Goal: Book appointment/travel/reservation

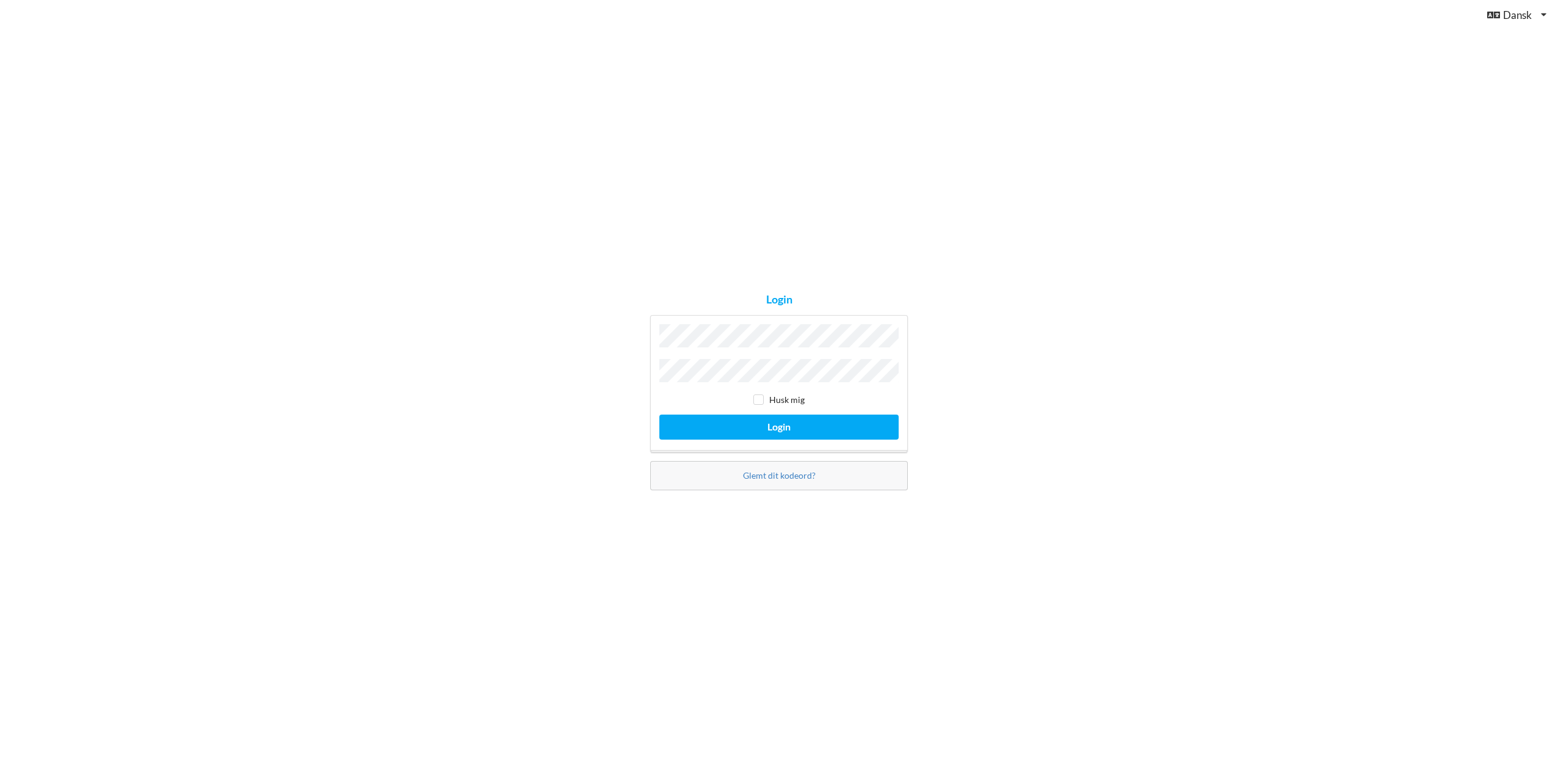
click at [777, 402] on div "Husk mig" at bounding box center [779, 400] width 240 height 12
click at [785, 422] on button "Login" at bounding box center [779, 427] width 240 height 25
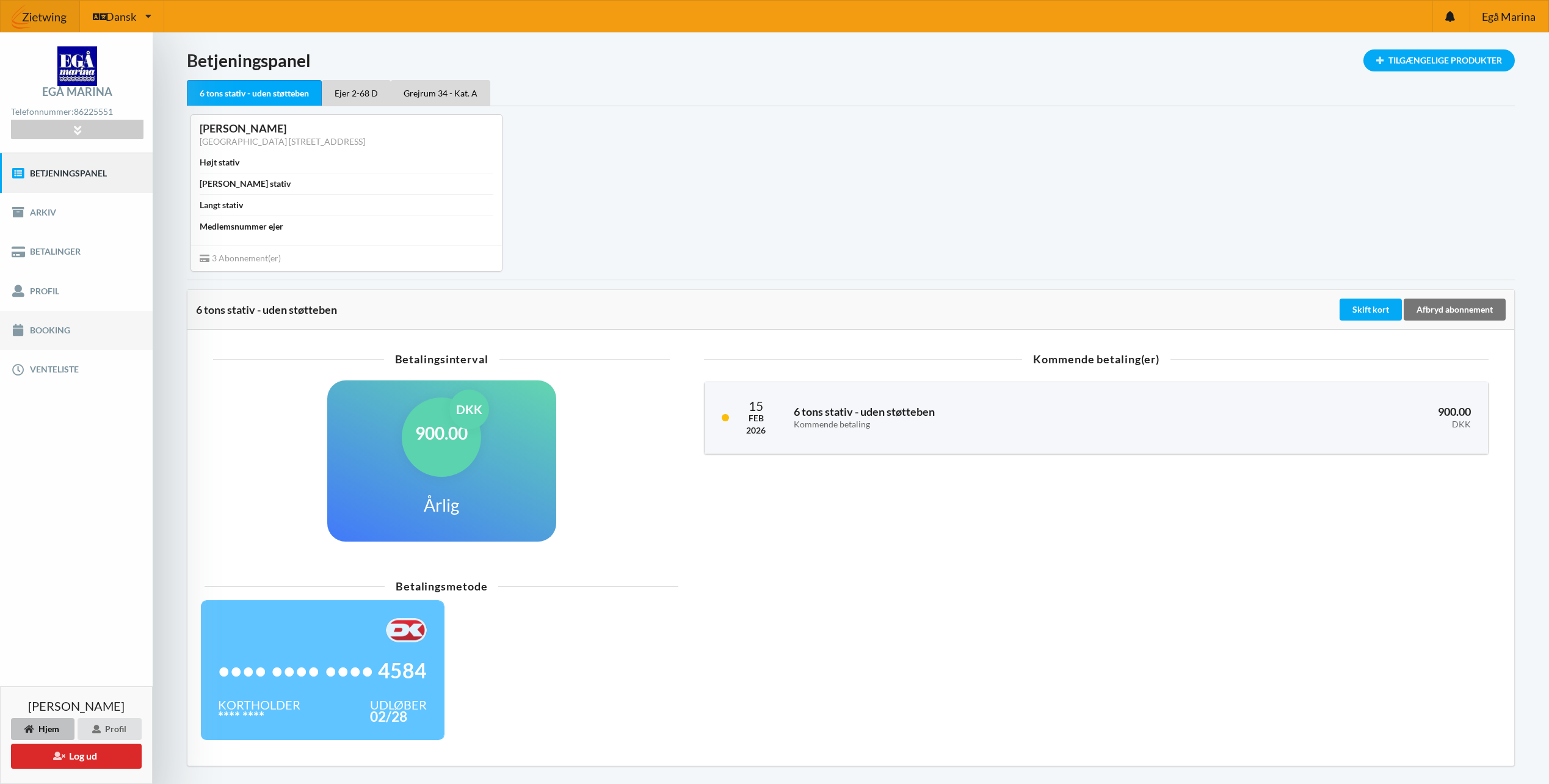
click at [45, 329] on link "Booking" at bounding box center [76, 330] width 153 height 39
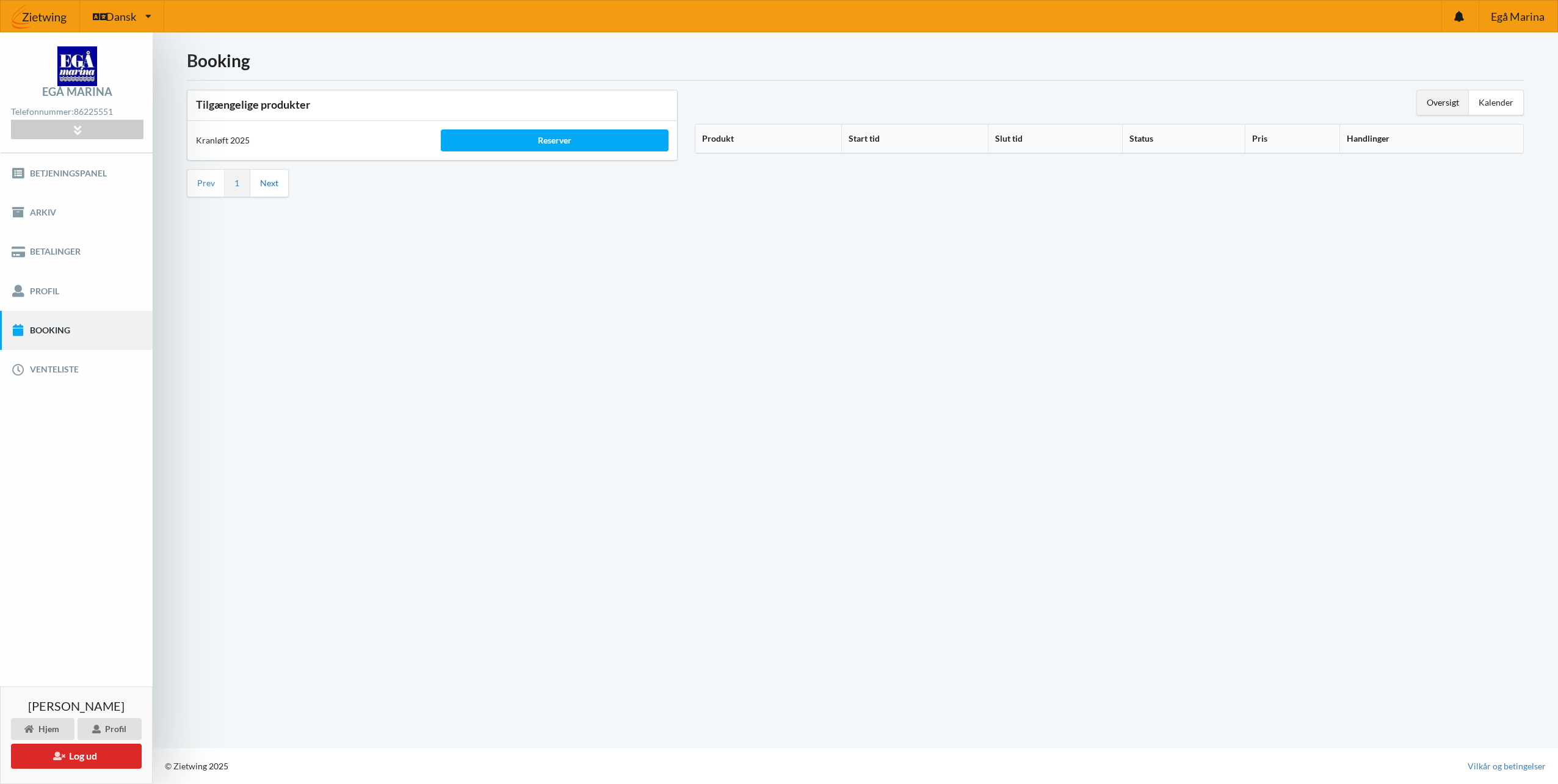
click at [268, 181] on link "Next" at bounding box center [269, 183] width 18 height 11
click at [1499, 100] on div "Kalender" at bounding box center [1496, 103] width 54 height 24
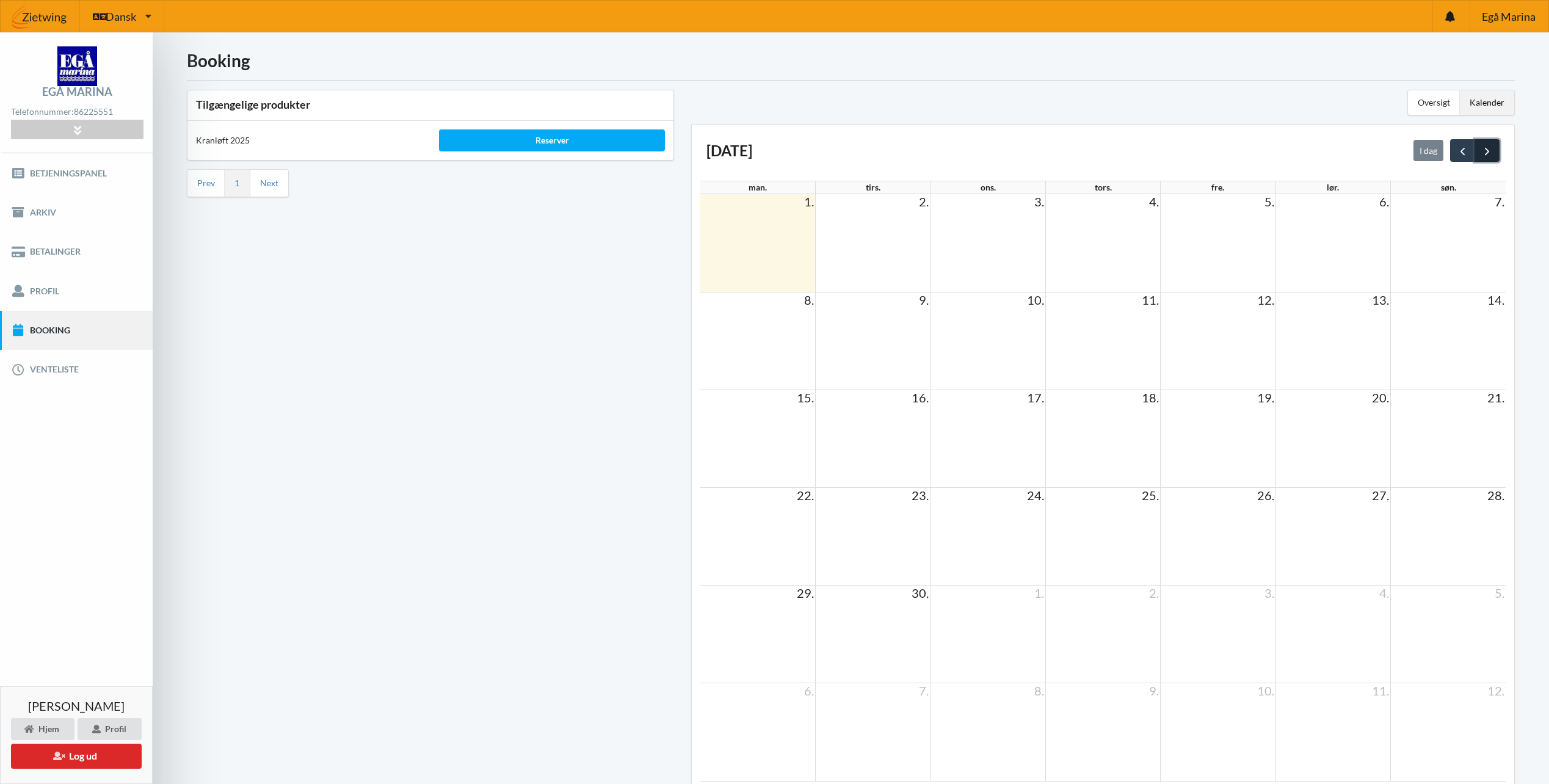
click at [1490, 147] on span "next" at bounding box center [1487, 151] width 13 height 13
click at [1235, 610] on td at bounding box center [1218, 633] width 115 height 97
click at [1264, 596] on span "31." at bounding box center [1266, 592] width 20 height 14
click at [1439, 102] on div "Oversigt" at bounding box center [1434, 103] width 52 height 24
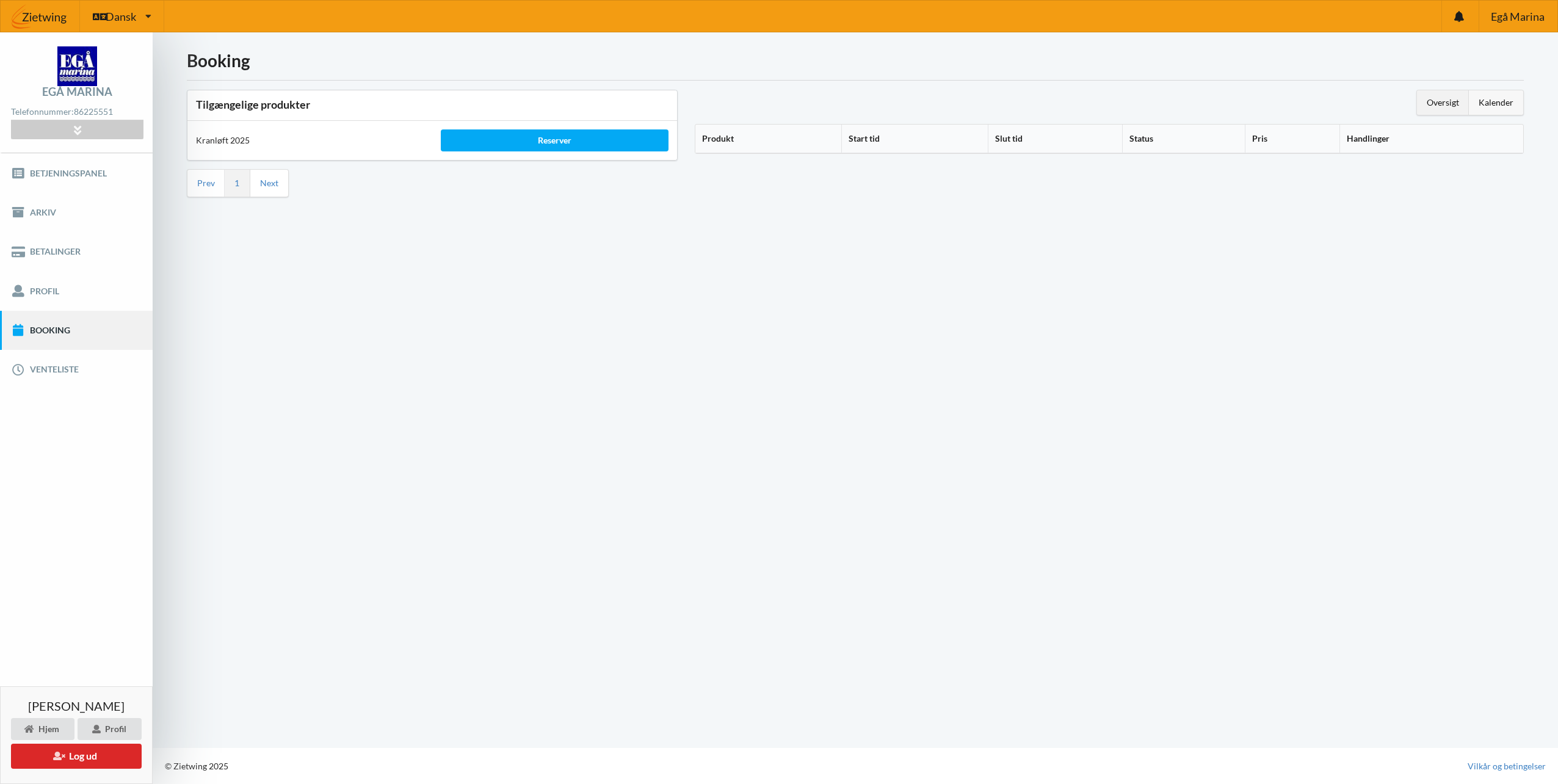
click at [1491, 104] on div "Kalender" at bounding box center [1496, 103] width 54 height 24
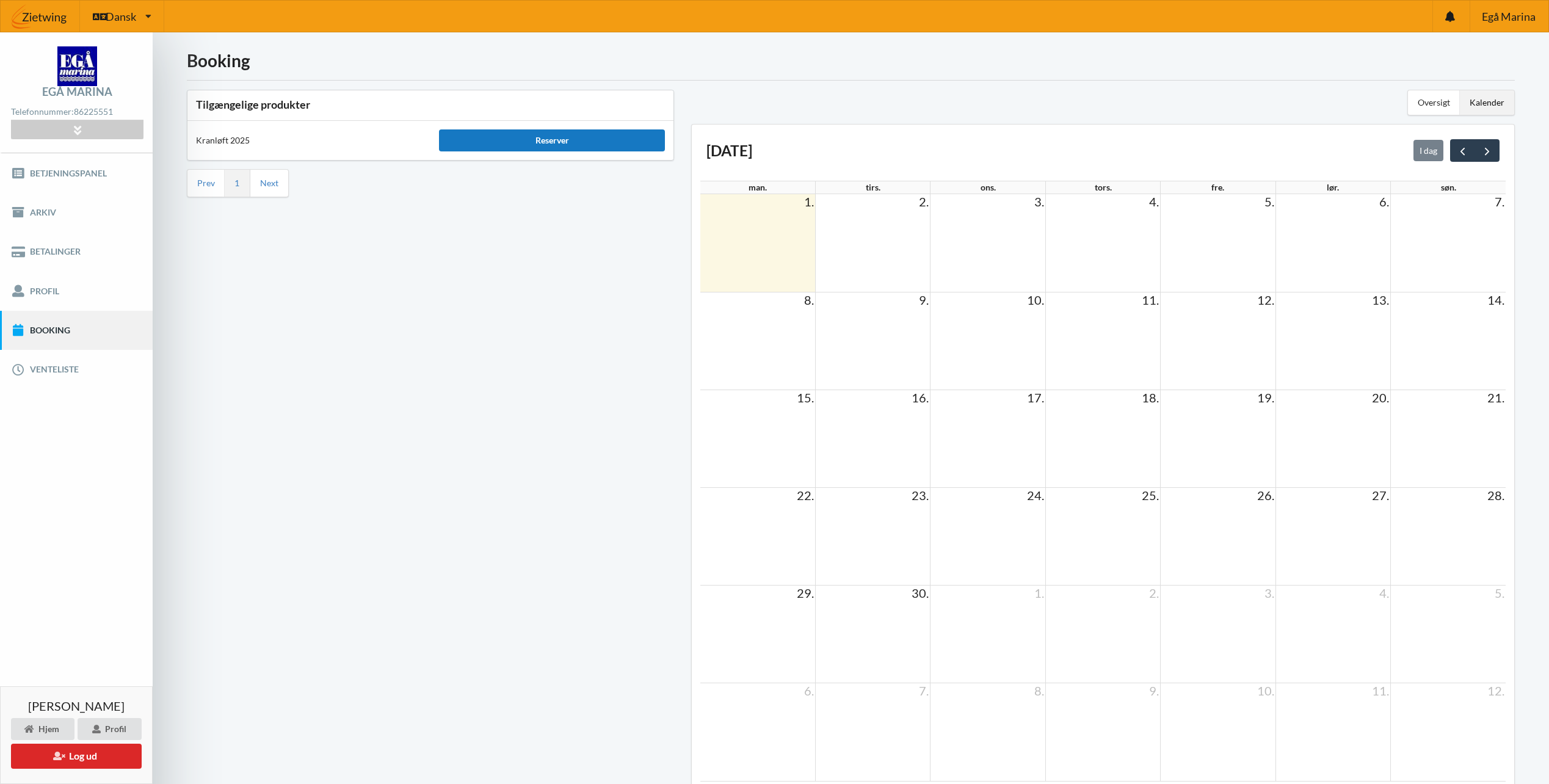
click at [568, 141] on div "Reserver" at bounding box center [552, 140] width 226 height 22
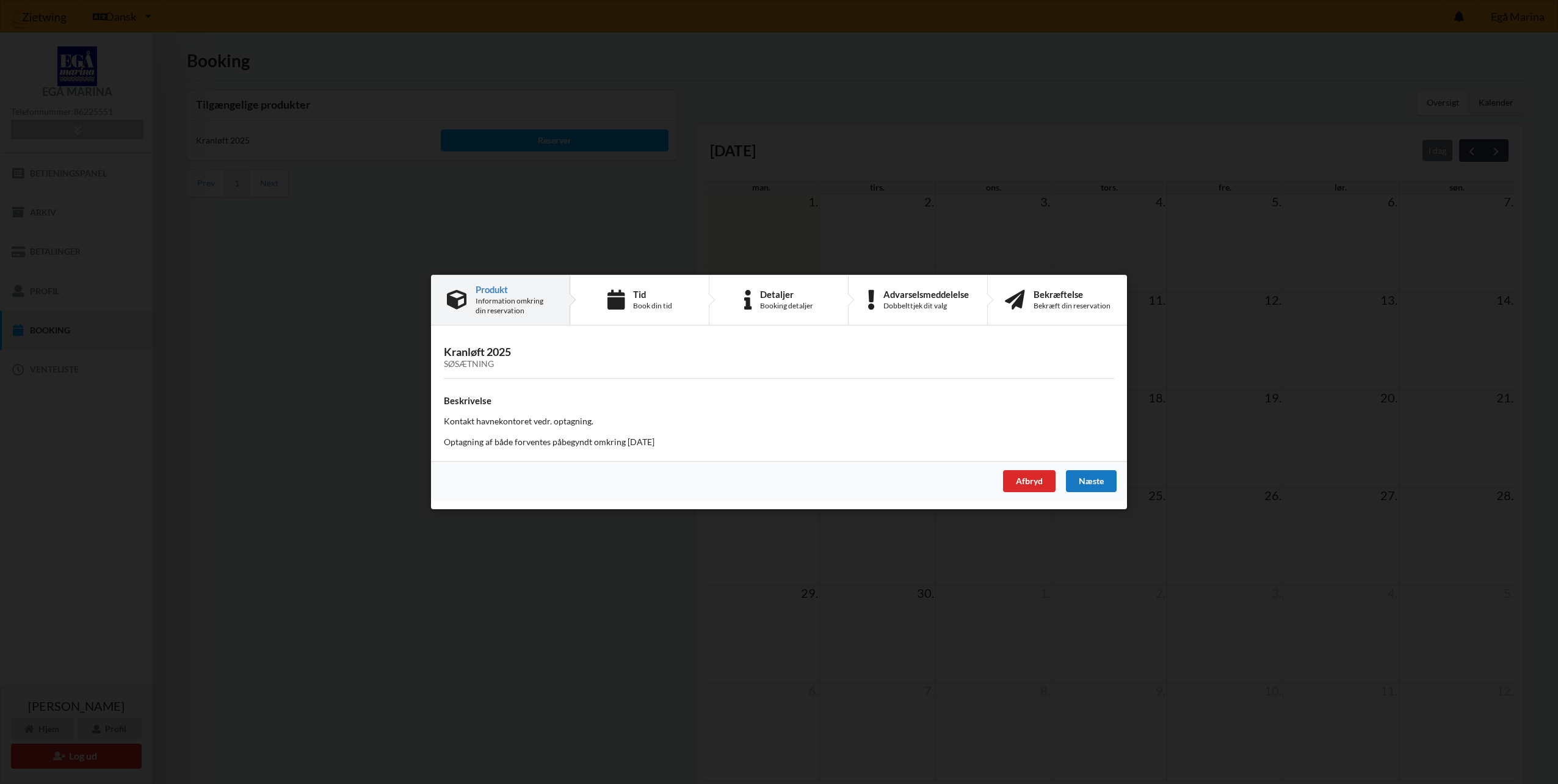
click at [1091, 483] on div "Næste" at bounding box center [1091, 481] width 51 height 22
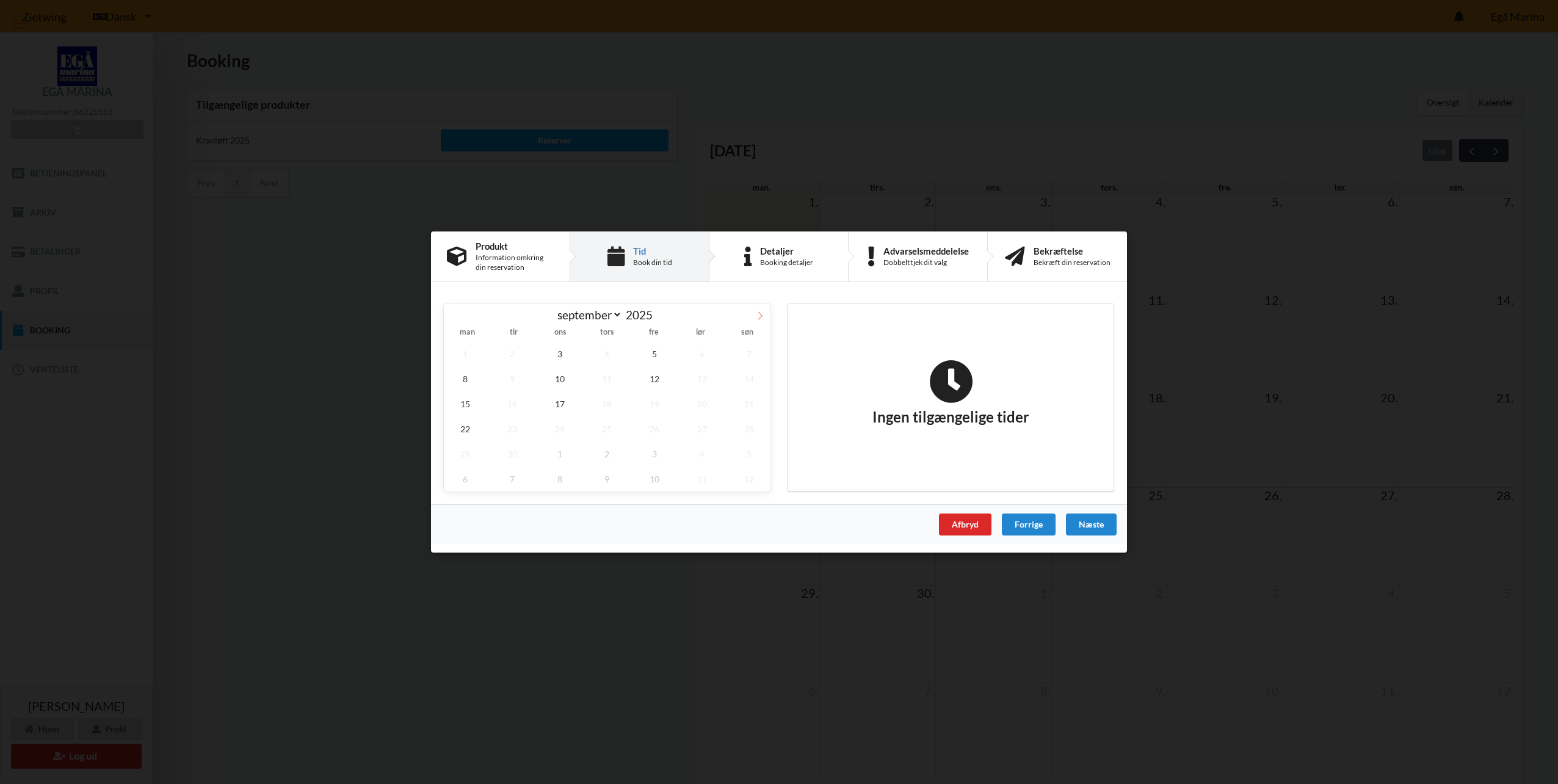
click at [760, 309] on span at bounding box center [760, 313] width 21 height 21
select select "9"
click at [559, 453] on span "29" at bounding box center [560, 453] width 43 height 25
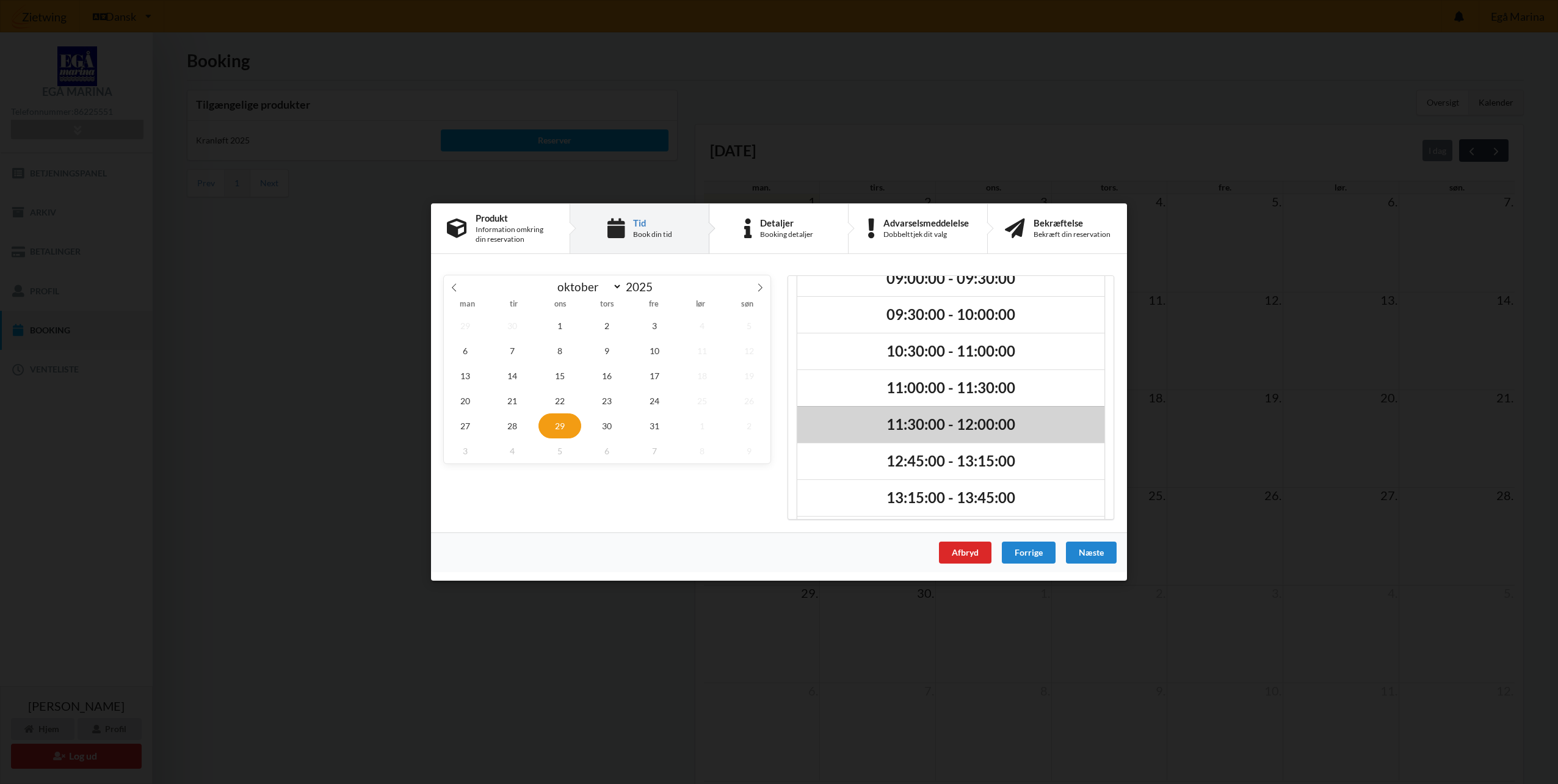
scroll to position [122, 0]
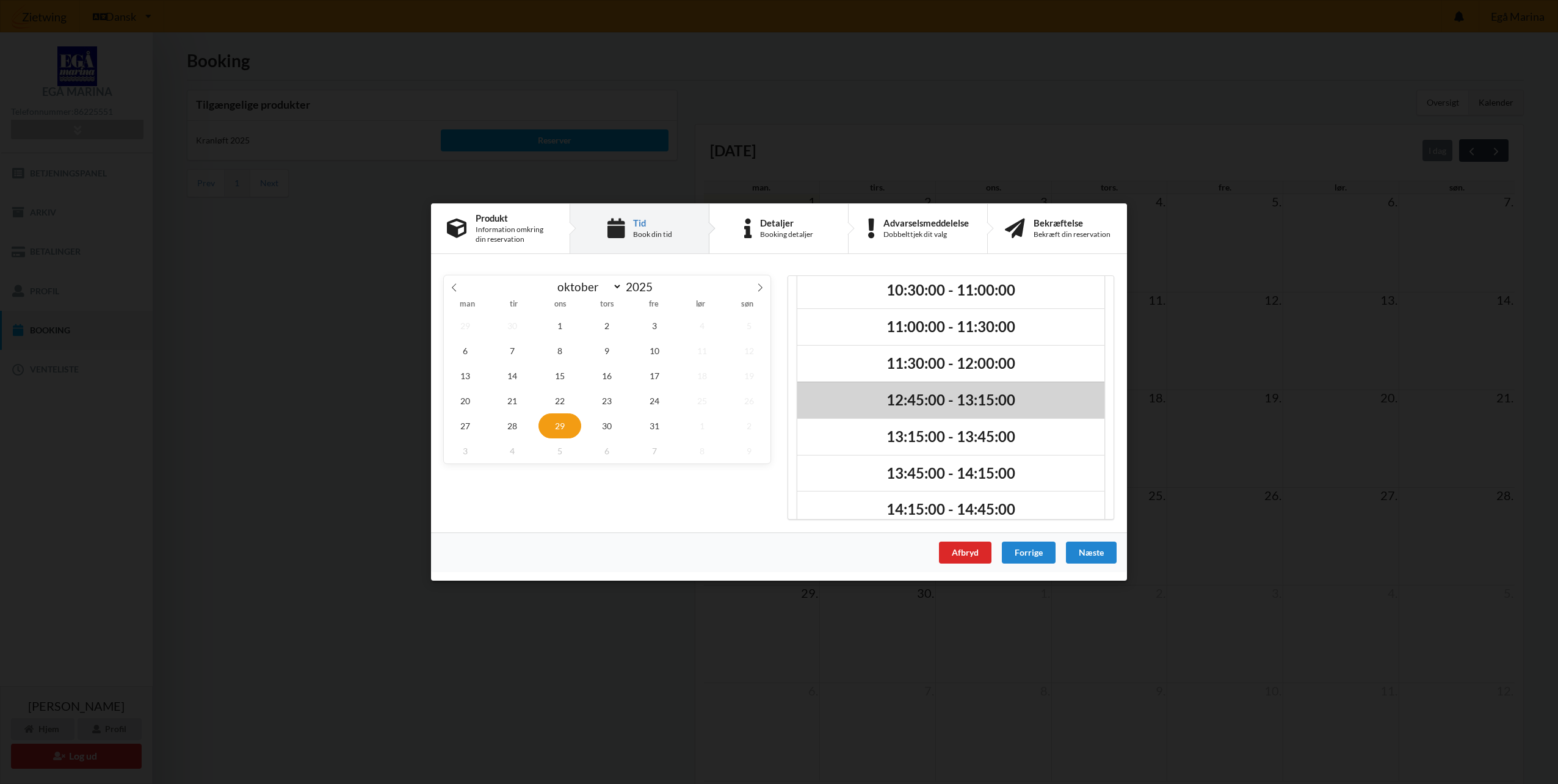
click at [955, 396] on h2 "12:45:00 - 13:15:00" at bounding box center [950, 400] width 290 height 19
click at [1091, 546] on div "Næste" at bounding box center [1091, 552] width 51 height 22
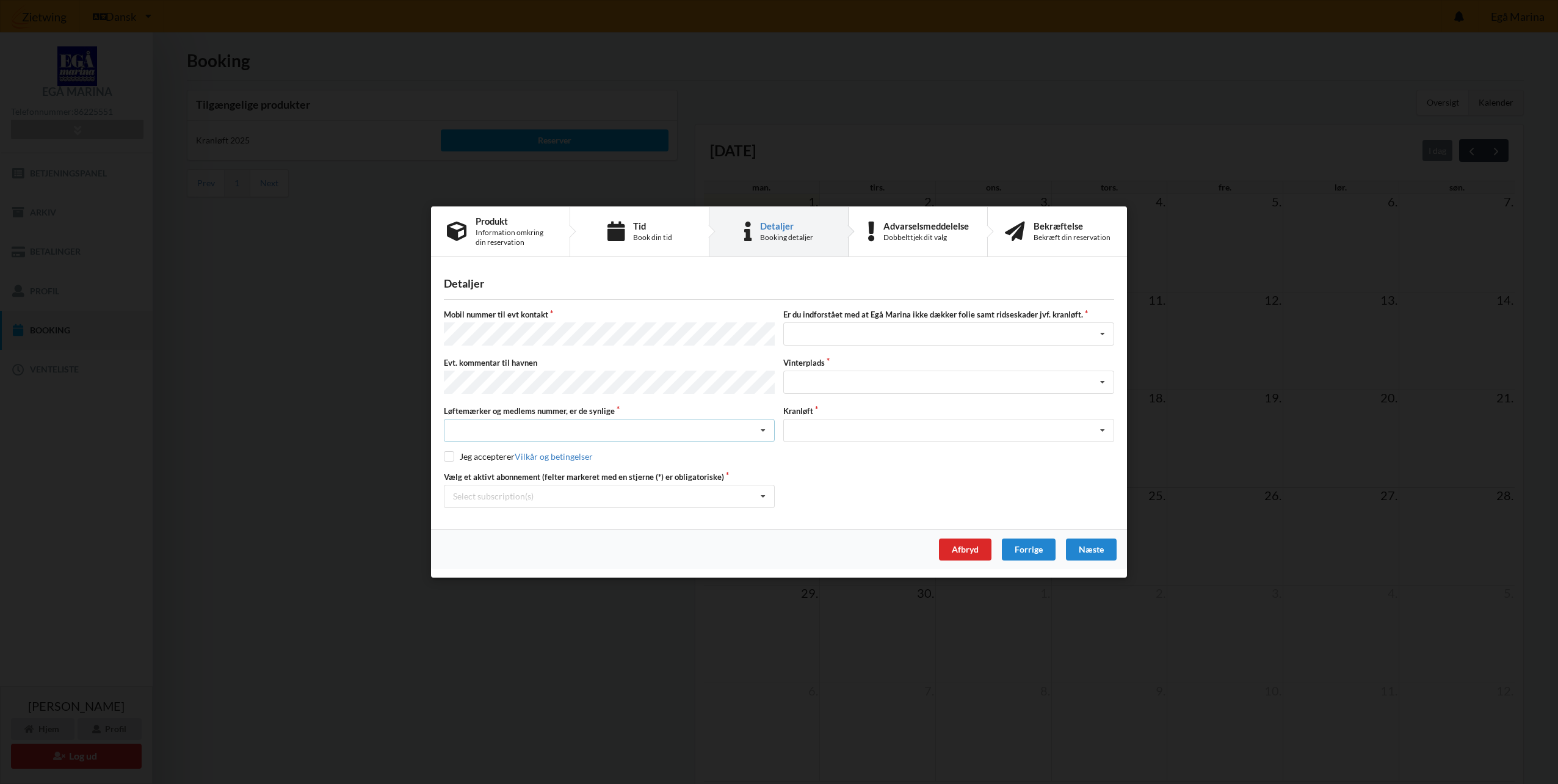
click at [498, 424] on div "Nej, jeg kontakter havnekontoret inden løftet Ja, mine mærker er synlige og int…" at bounding box center [609, 430] width 331 height 24
click at [492, 471] on div "Ja, mine mærker er synlige og intakte" at bounding box center [609, 475] width 329 height 23
click at [448, 453] on input "checkbox" at bounding box center [450, 456] width 11 height 11
checkbox input "true"
click at [763, 494] on icon at bounding box center [763, 497] width 18 height 23
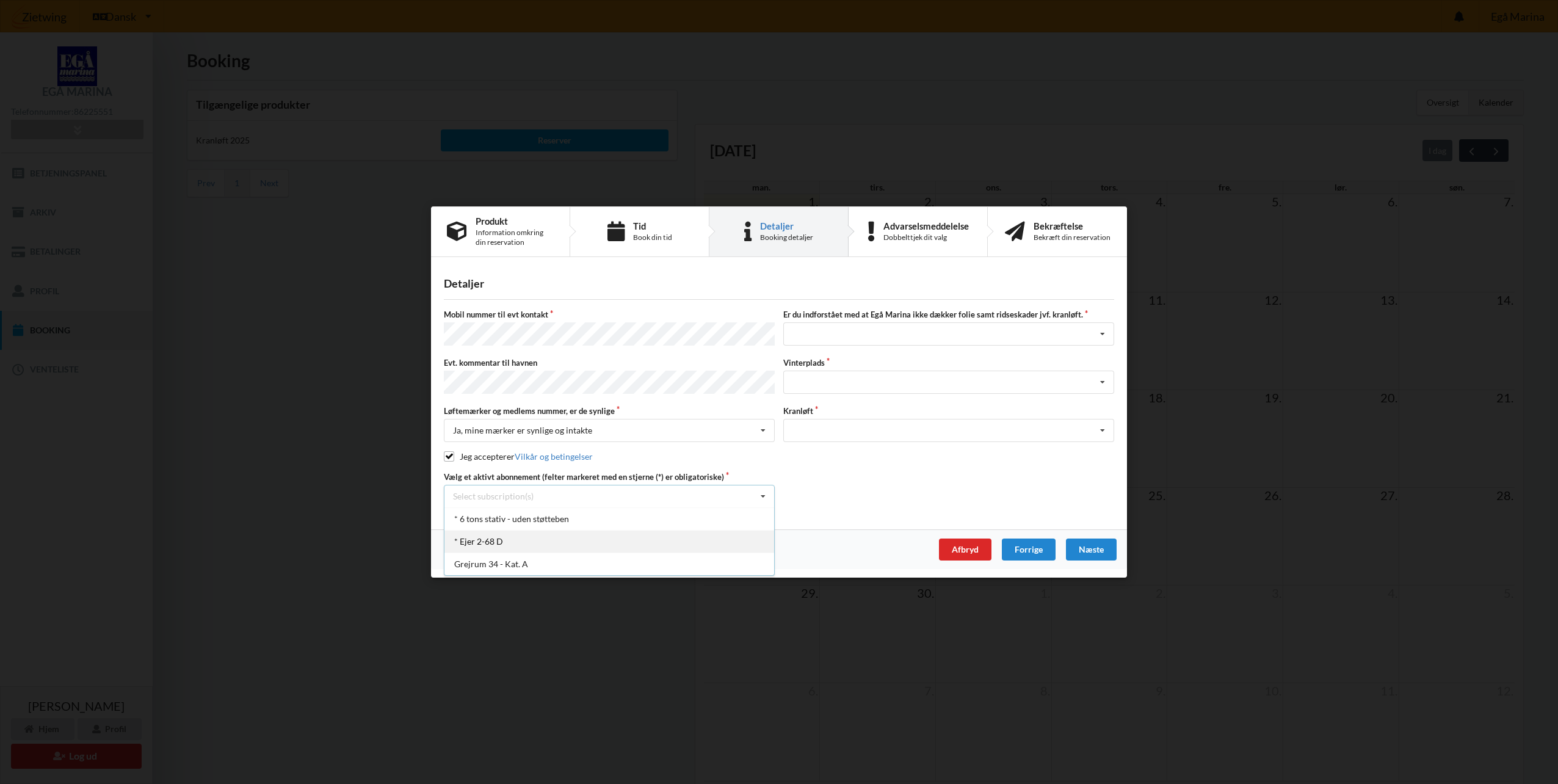
click at [484, 540] on div "* Ejer 2-68 D" at bounding box center [609, 541] width 329 height 23
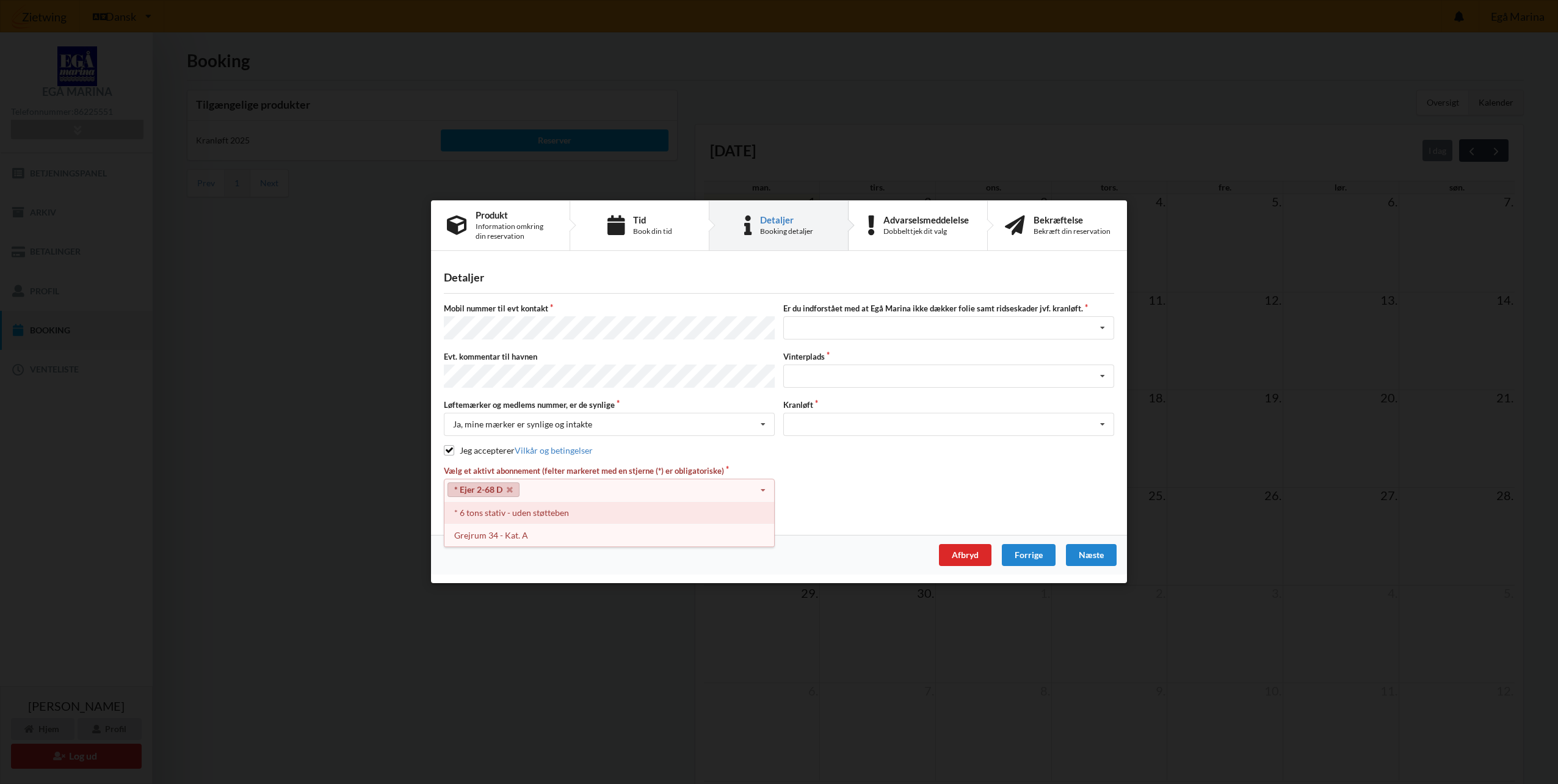
click at [503, 513] on div "* 6 tons stativ - uden støtteben" at bounding box center [609, 513] width 329 height 23
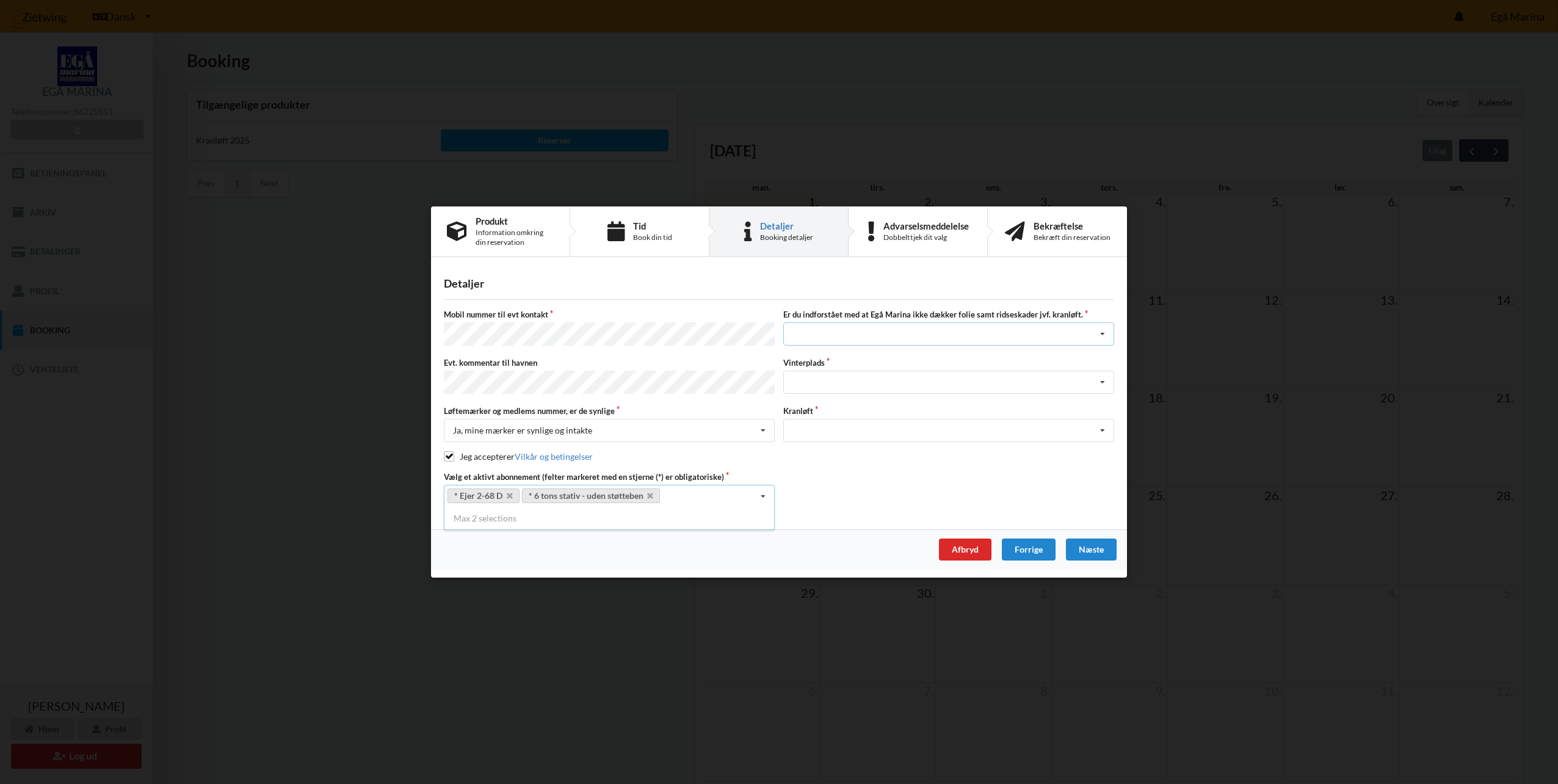
click at [895, 338] on div "Jeg har tæpper med og tager selv ansvaret for eventuelle folie samt ridseskader…" at bounding box center [949, 335] width 331 height 24
click at [862, 384] on div "Jeg tager selv ansvaret for folie samt ridseskader ved kranløft" at bounding box center [949, 379] width 329 height 23
click at [859, 379] on div "Landplads nr. 1 Landplads nr. 2 Landplads nr.3 Landplads nr. 4 Landplads nr. 5 …" at bounding box center [949, 382] width 331 height 24
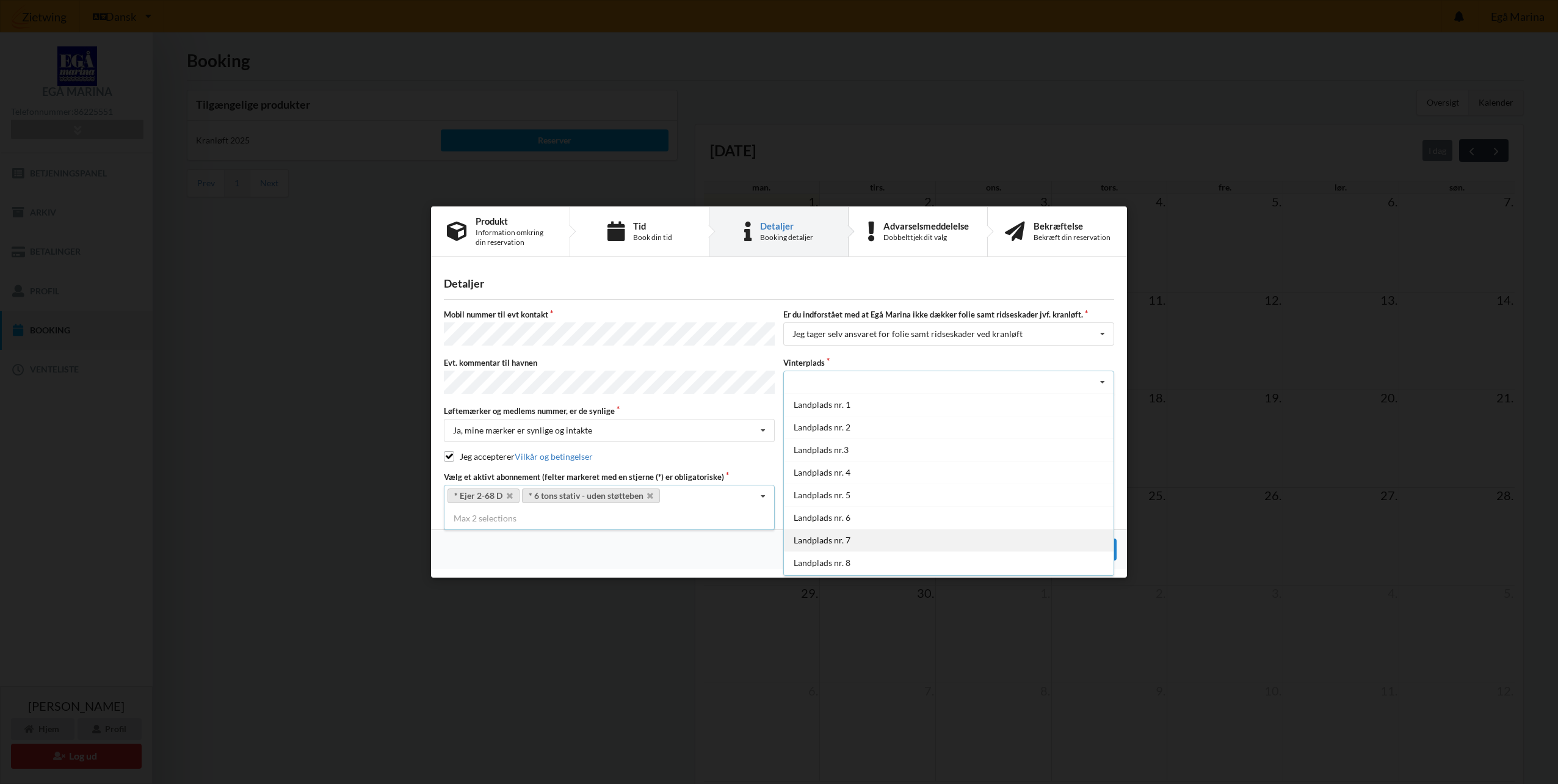
click at [828, 540] on div "Landplads nr. 7" at bounding box center [949, 540] width 329 height 23
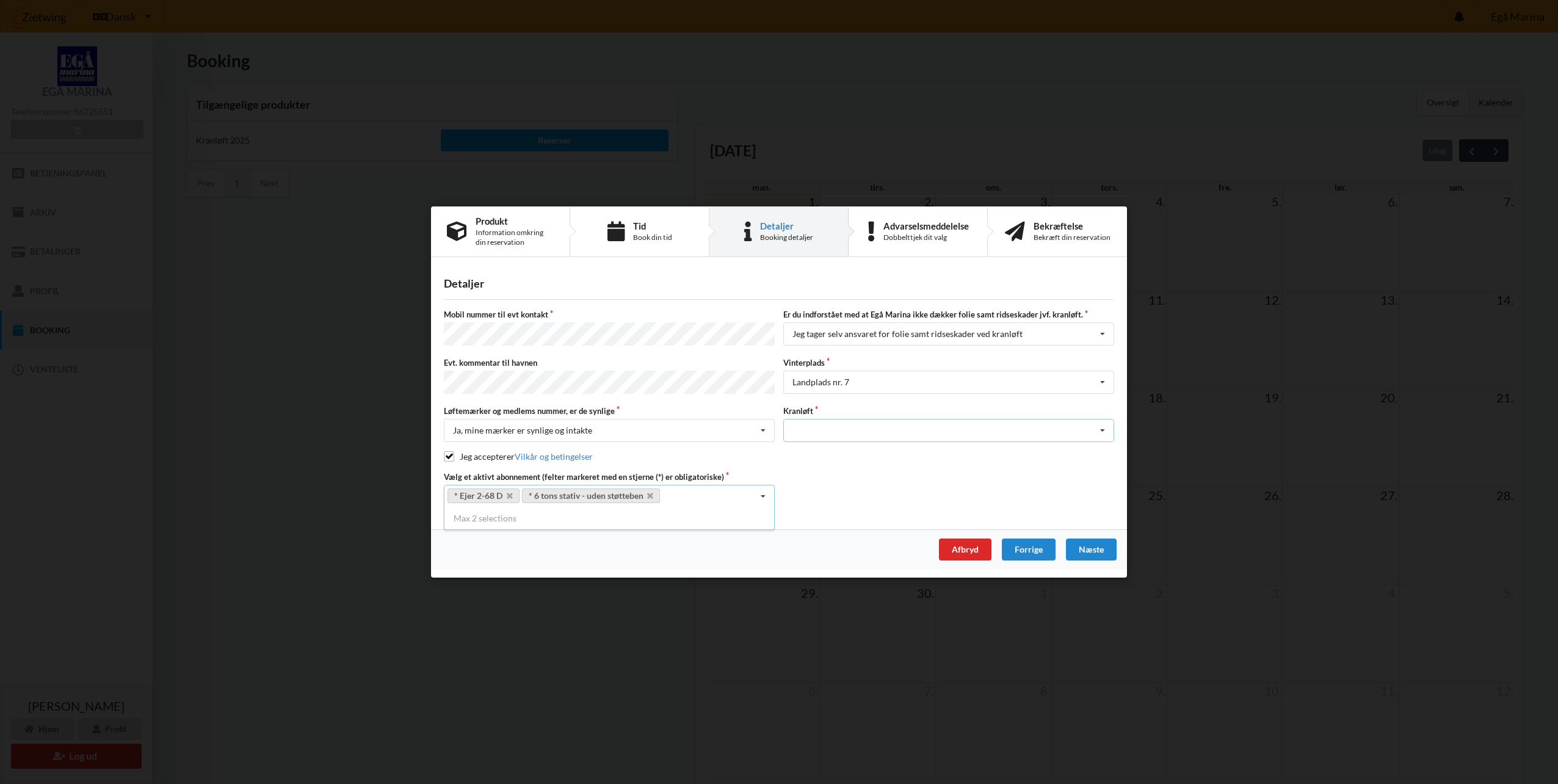
click at [867, 431] on div "Optagning" at bounding box center [949, 430] width 331 height 24
click at [816, 453] on div "Optagning" at bounding box center [949, 452] width 329 height 23
click at [1091, 545] on div "Næste" at bounding box center [1091, 549] width 51 height 22
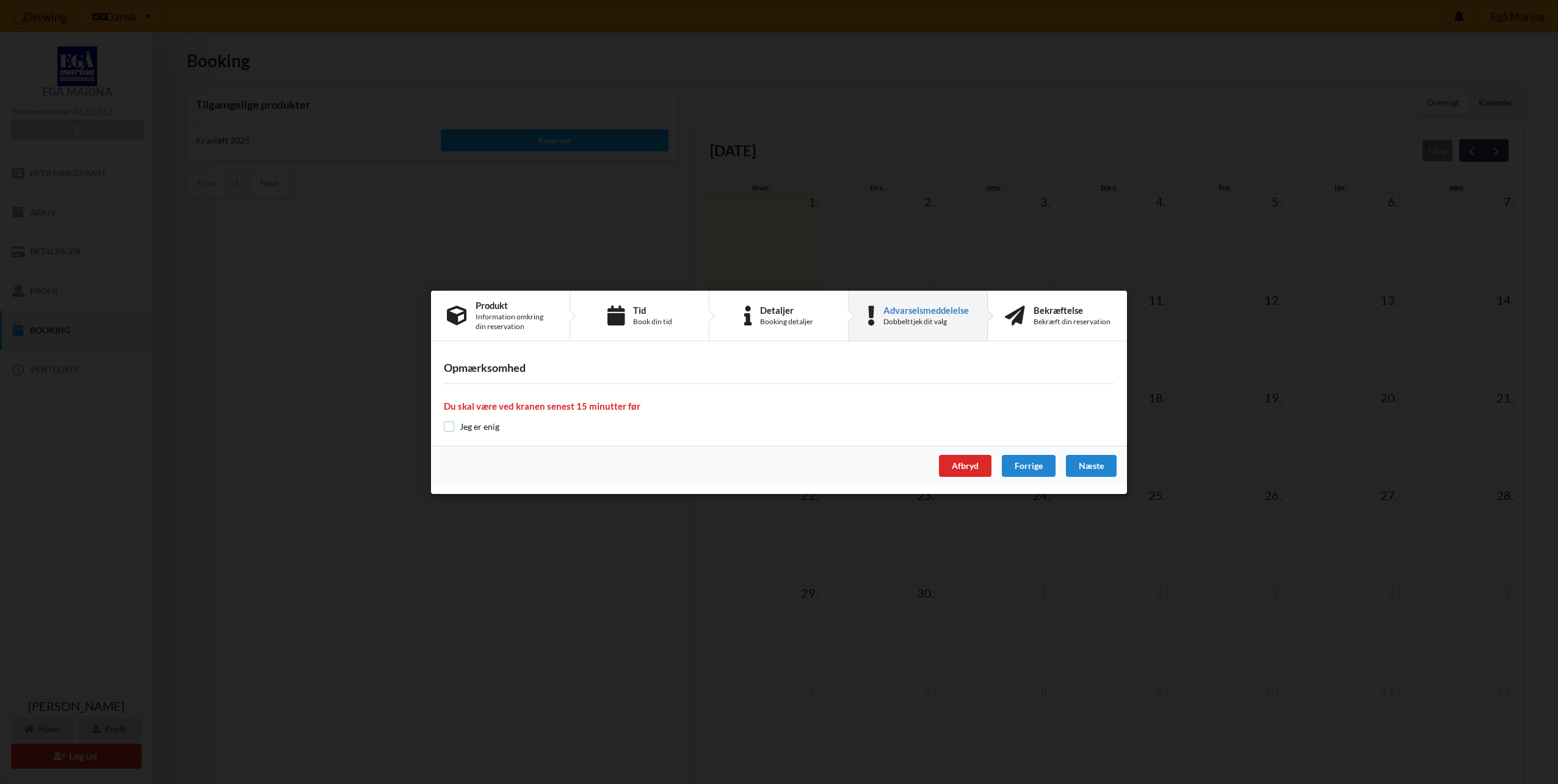
click at [448, 427] on input "checkbox" at bounding box center [450, 427] width 11 height 11
checkbox input "true"
click at [1095, 466] on div "Næste" at bounding box center [1091, 465] width 51 height 22
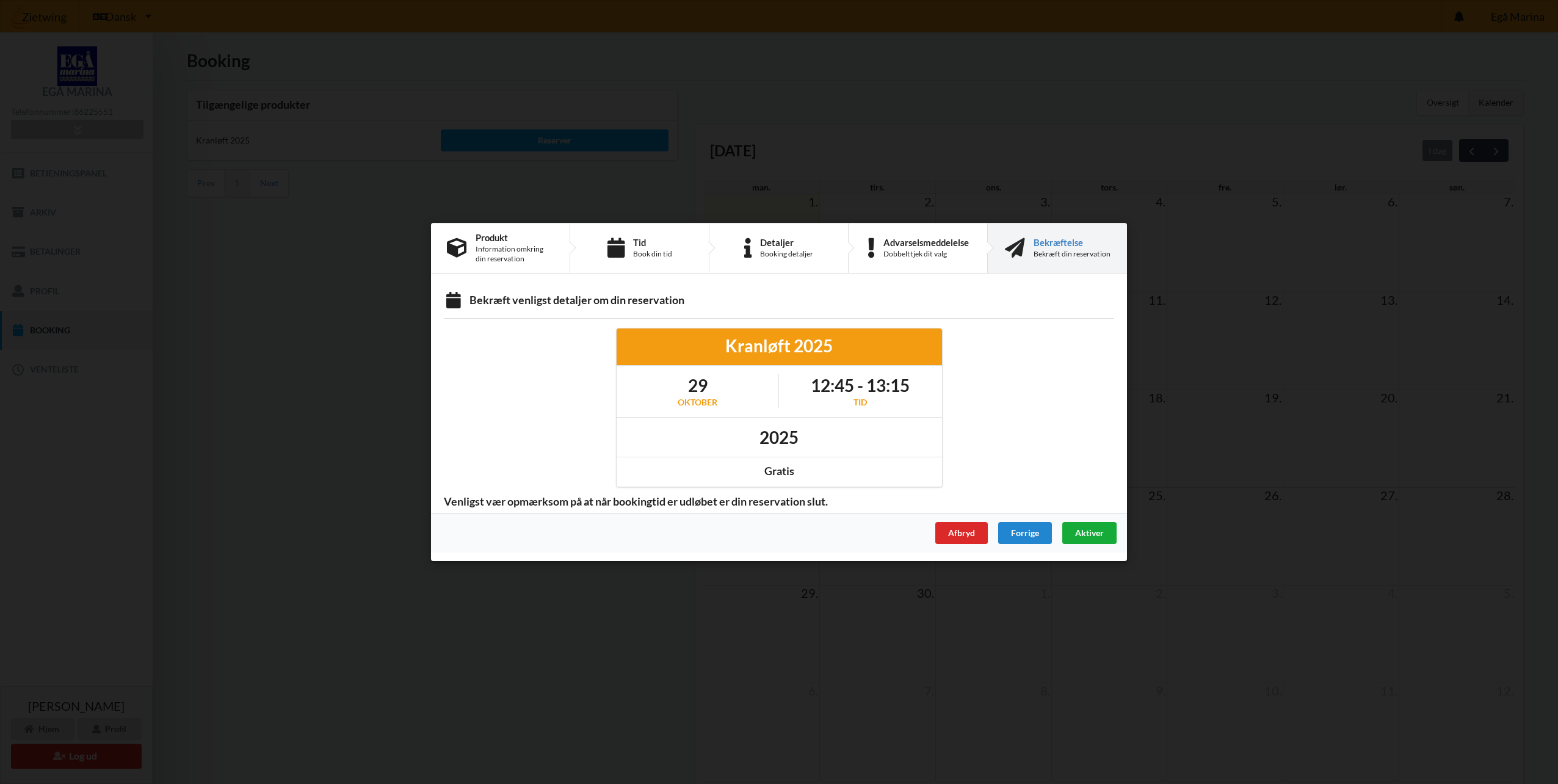
click at [1088, 532] on span "Aktiver" at bounding box center [1089, 532] width 29 height 11
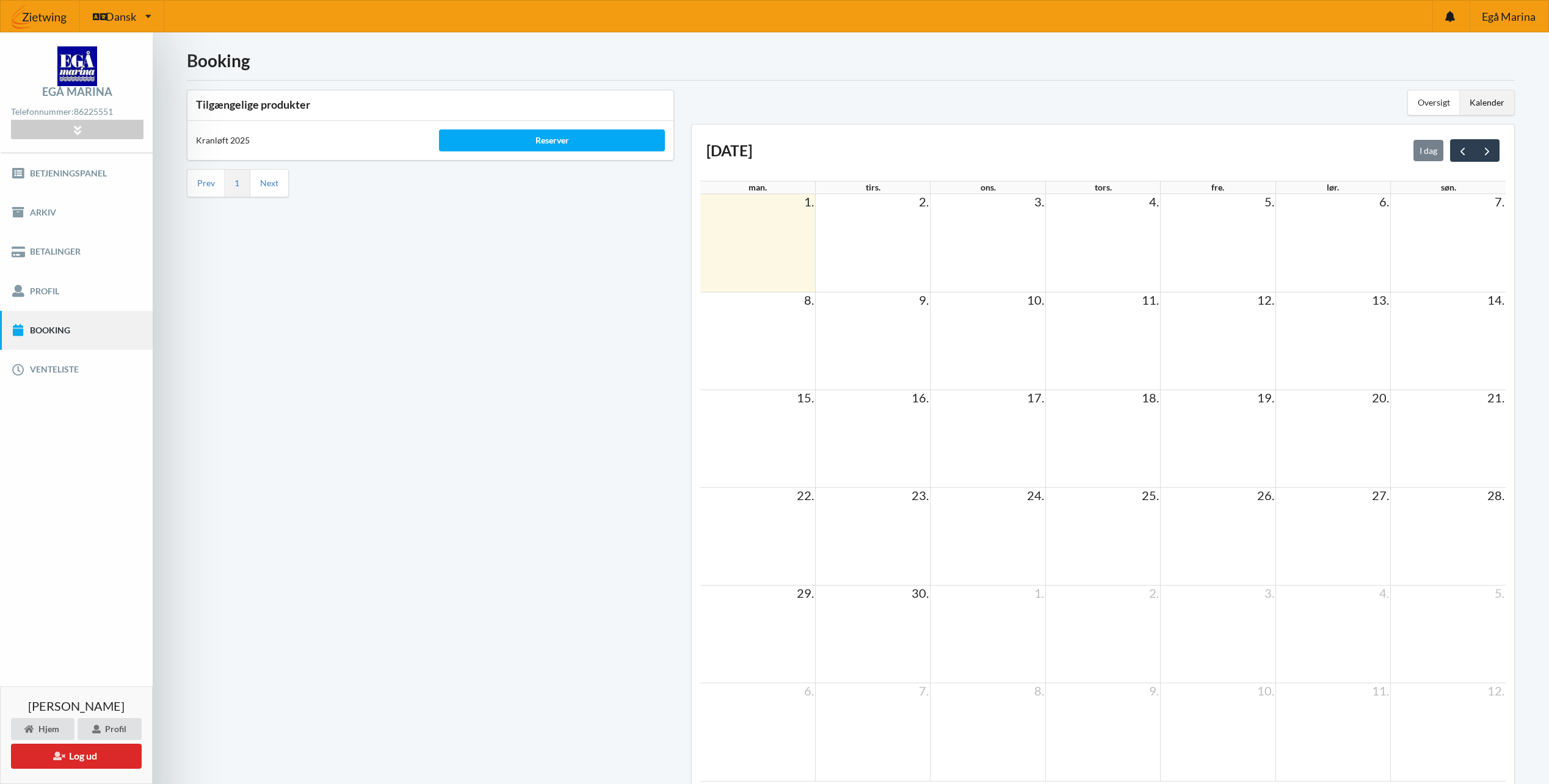
click at [67, 326] on link "Booking" at bounding box center [76, 330] width 153 height 39
click at [57, 367] on link "Venteliste" at bounding box center [76, 369] width 153 height 39
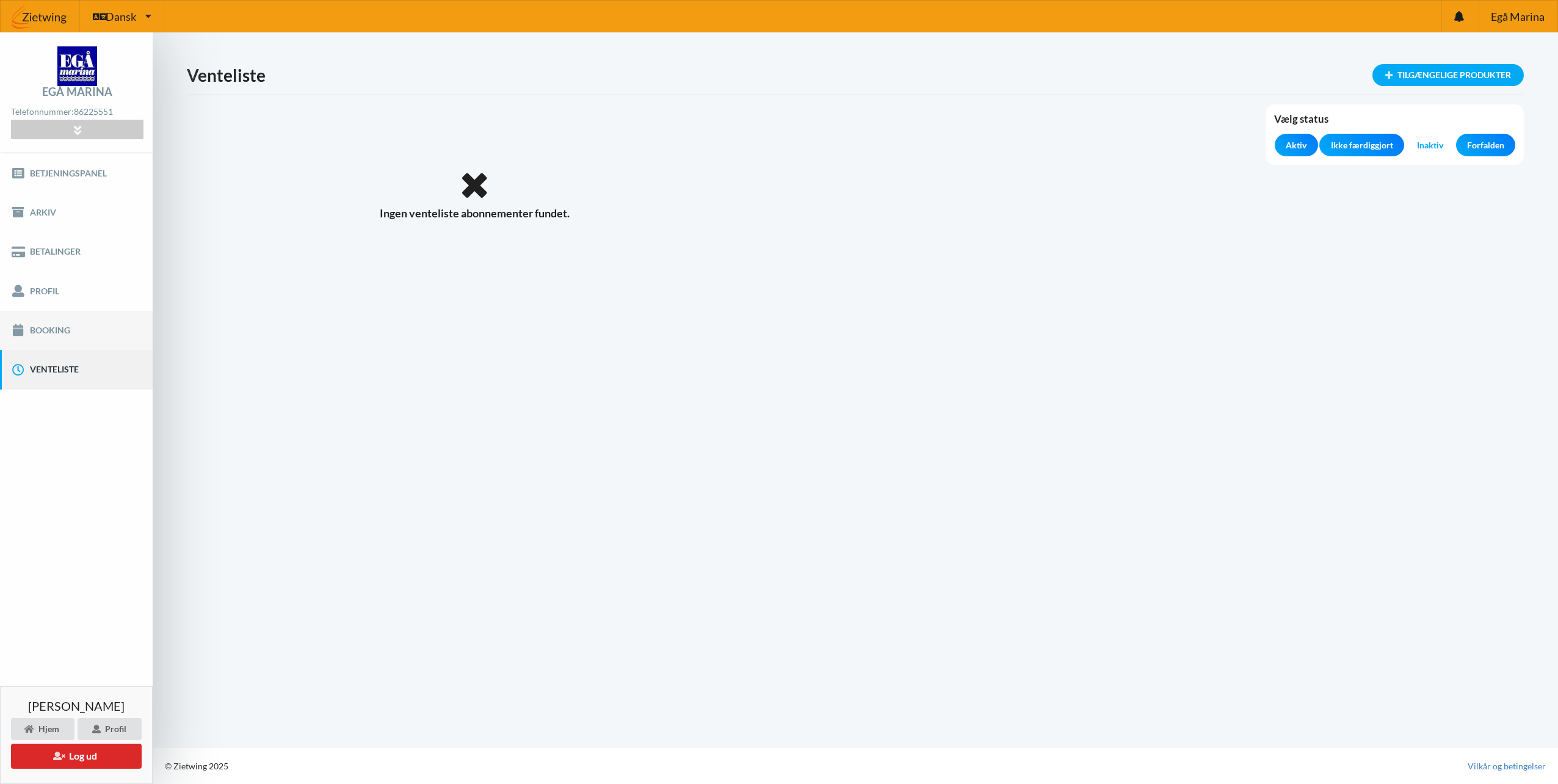
click at [53, 335] on link "Booking" at bounding box center [76, 330] width 153 height 39
